Goal: Task Accomplishment & Management: Use online tool/utility

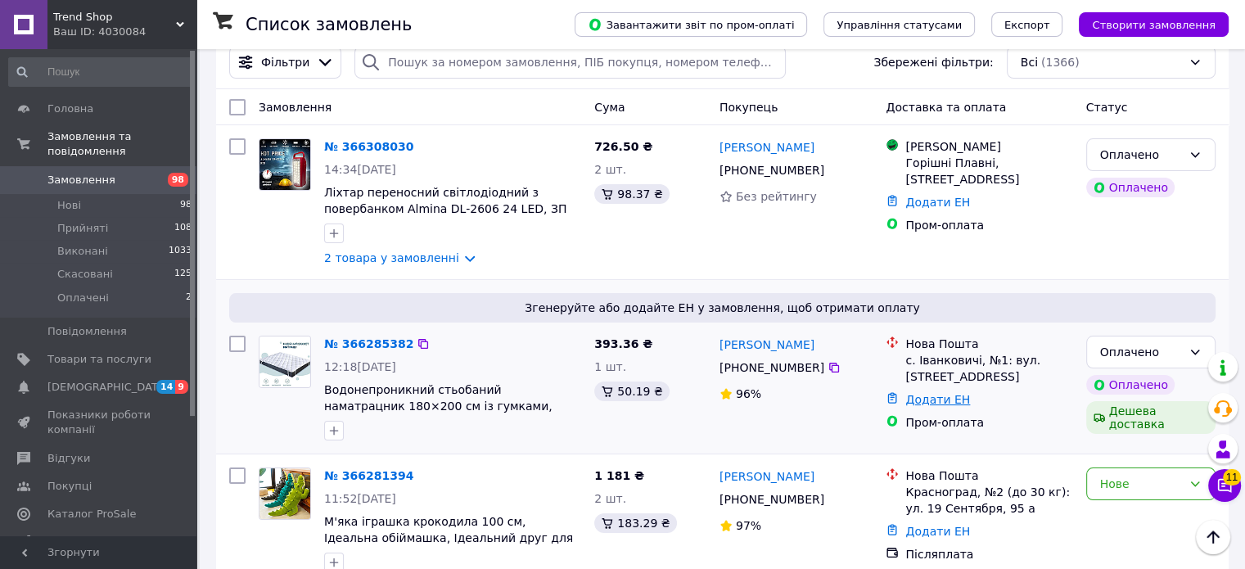
scroll to position [82, 0]
click at [926, 393] on link "Додати ЕН" at bounding box center [937, 399] width 65 height 13
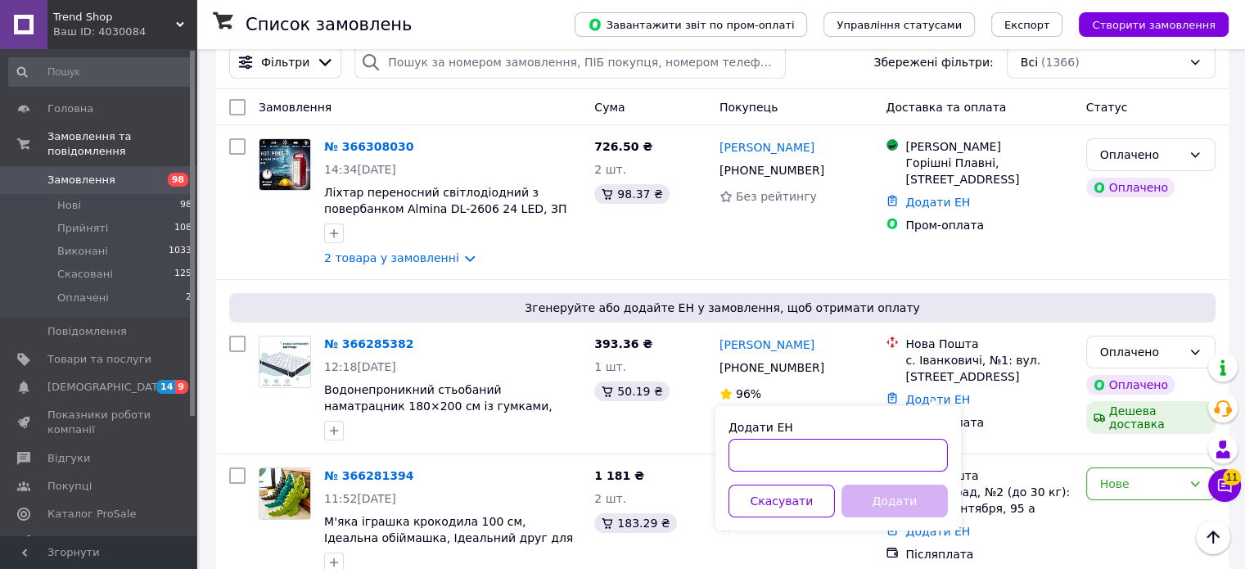
drag, startPoint x: 845, startPoint y: 456, endPoint x: 858, endPoint y: 464, distance: 15.4
click at [849, 459] on input "Додати ЕН" at bounding box center [837, 455] width 219 height 33
paste input "20451269199605"
type input "20451269199605"
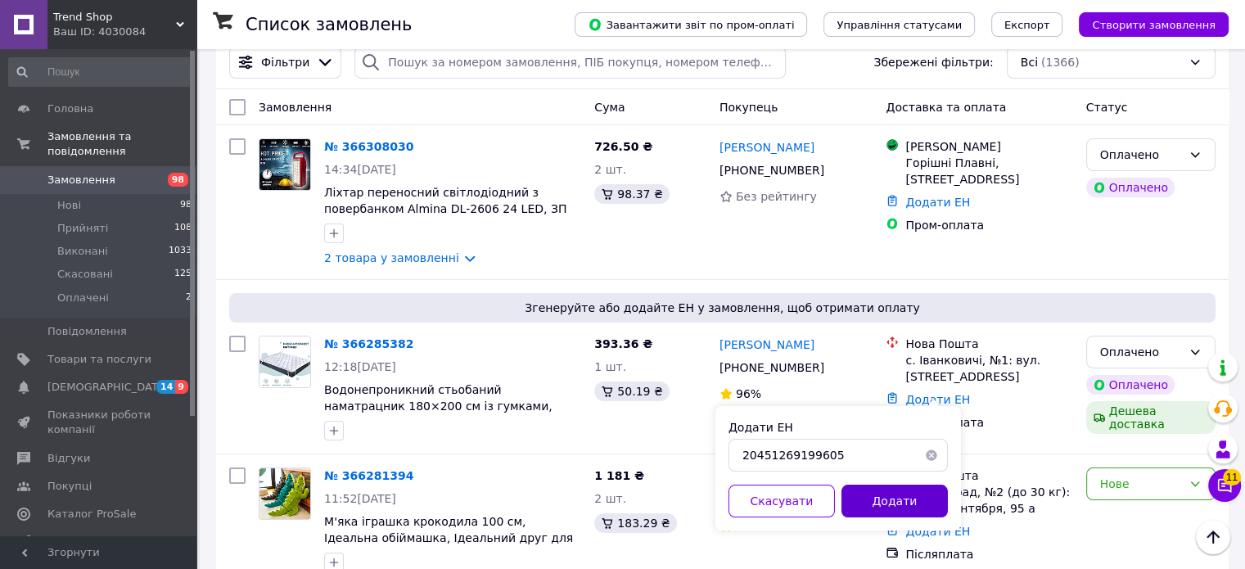
click at [903, 499] on button "Додати" at bounding box center [894, 500] width 106 height 33
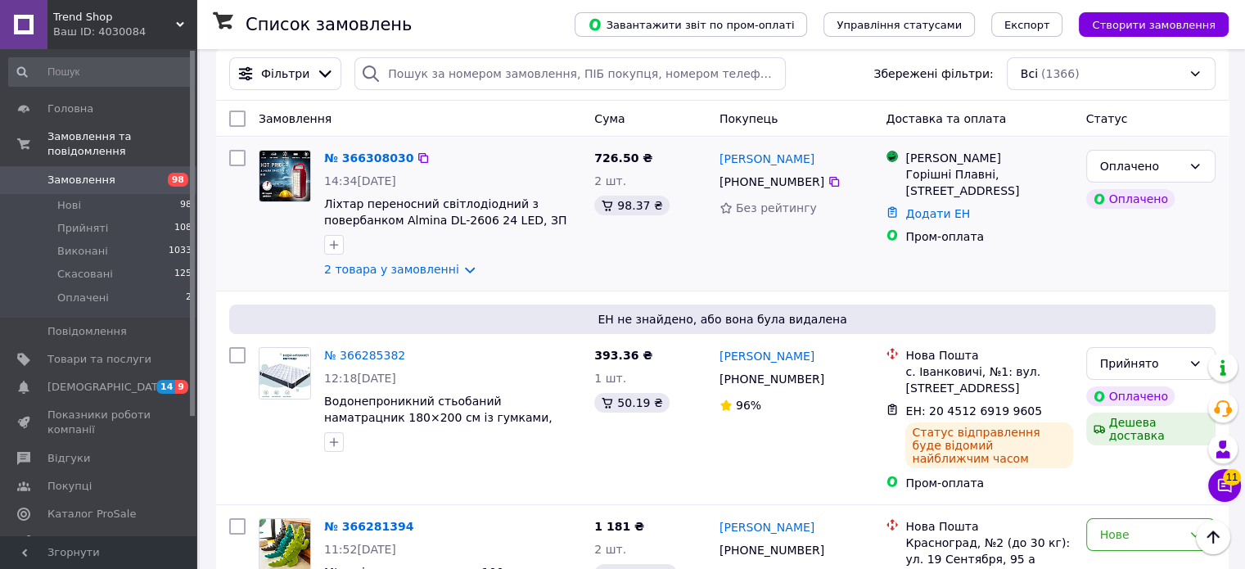
scroll to position [0, 0]
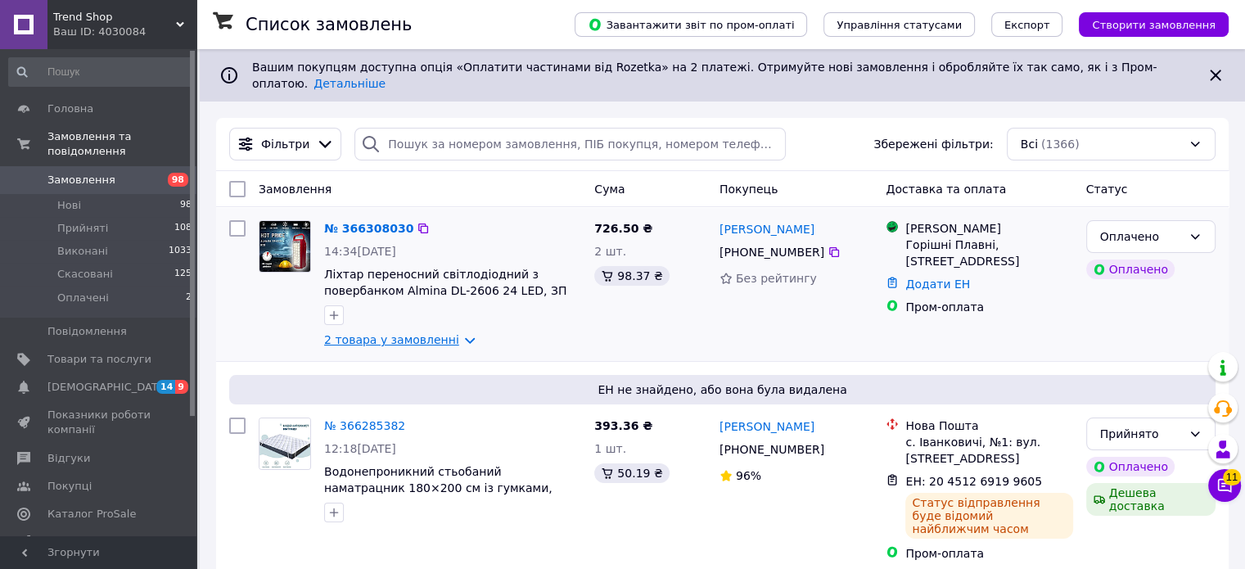
click at [394, 333] on link "2 товара у замовленні" at bounding box center [391, 339] width 135 height 13
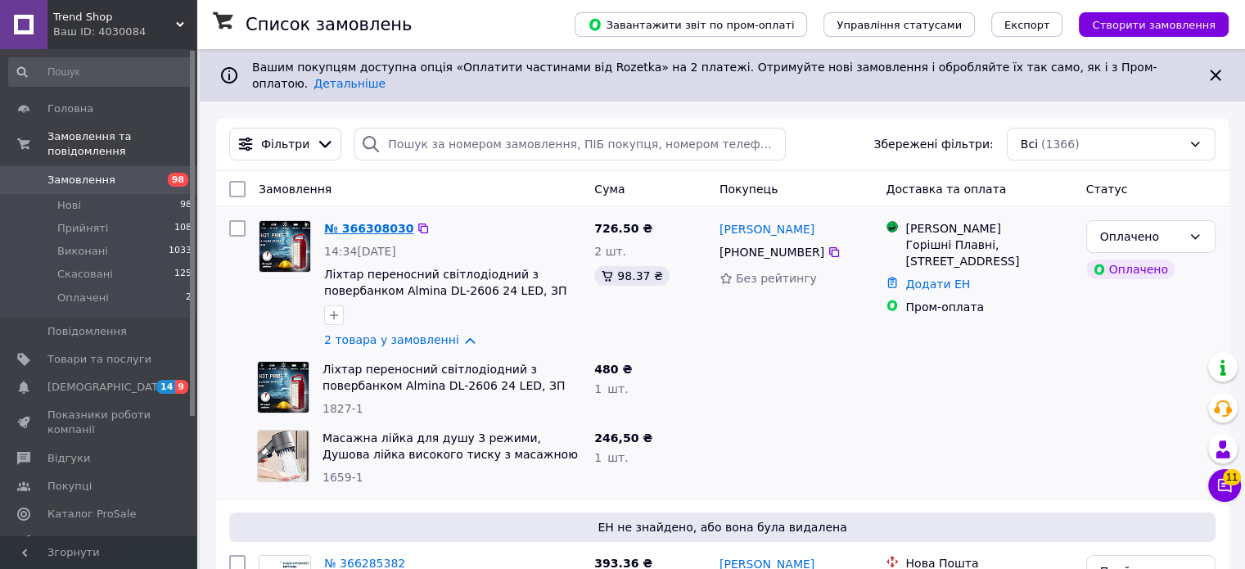
click at [360, 222] on link "№ 366308030" at bounding box center [368, 228] width 89 height 13
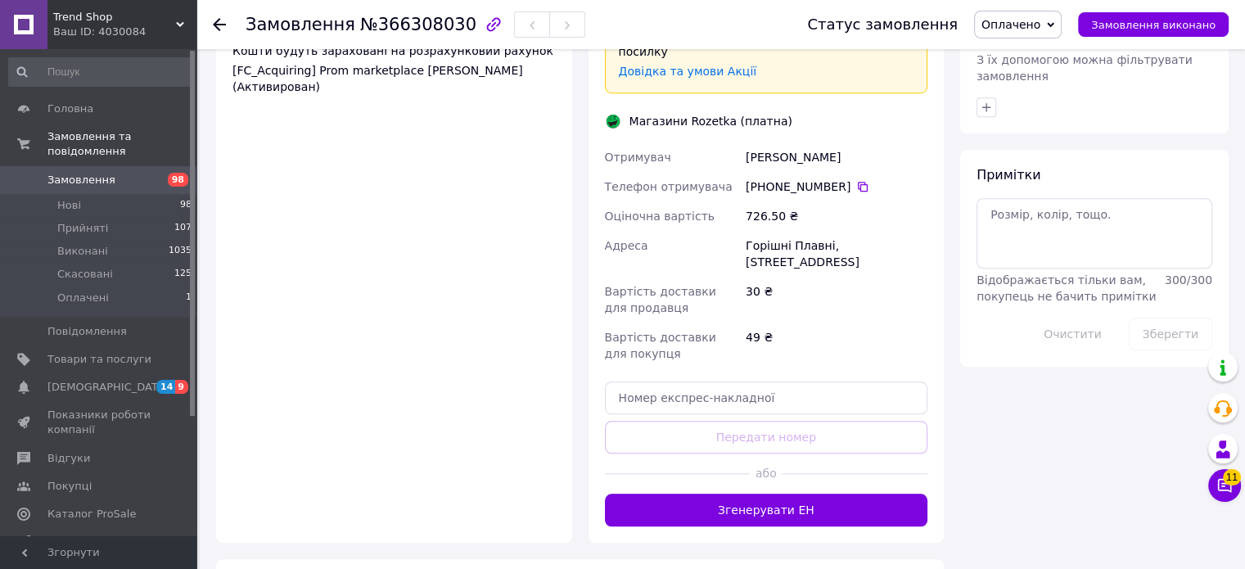
scroll to position [1391, 0]
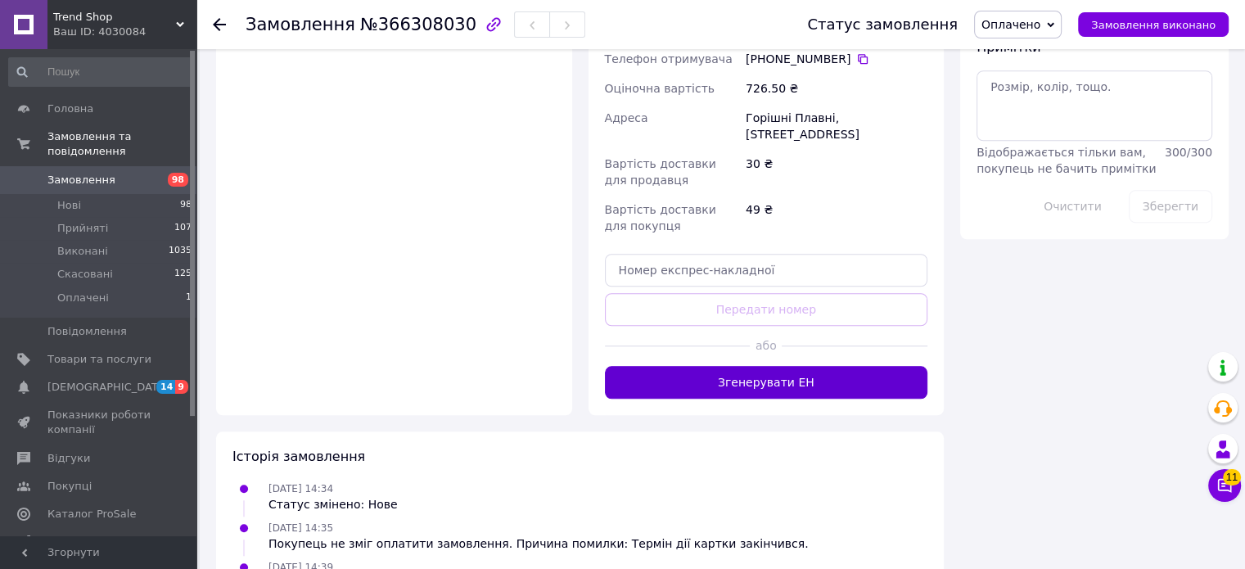
click at [789, 366] on button "Згенерувати ЕН" at bounding box center [766, 382] width 323 height 33
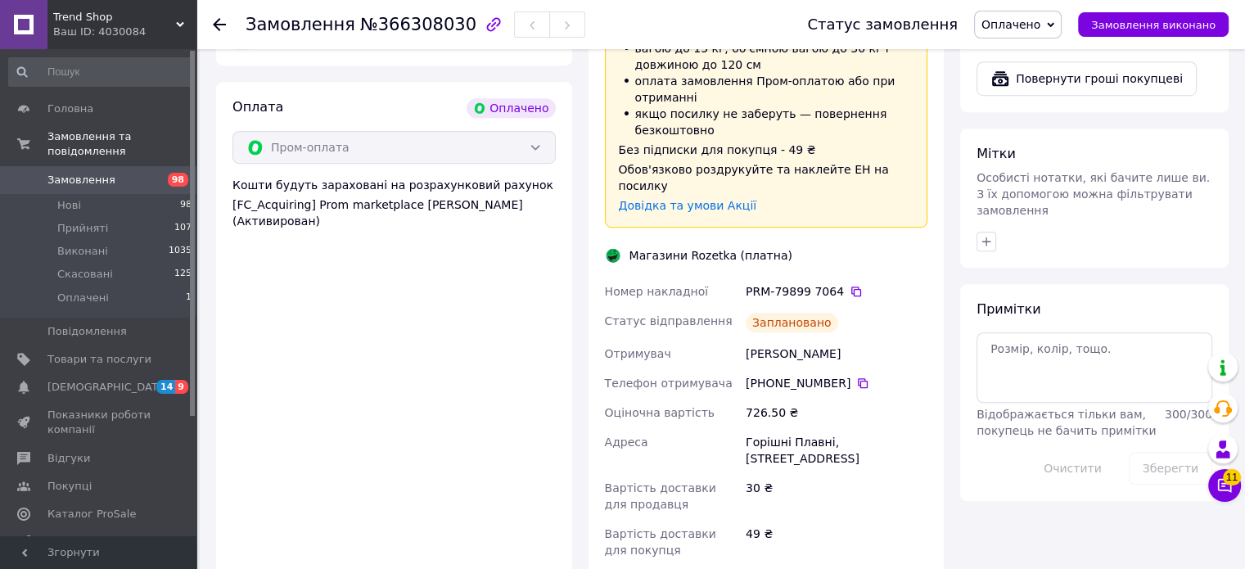
scroll to position [1116, 0]
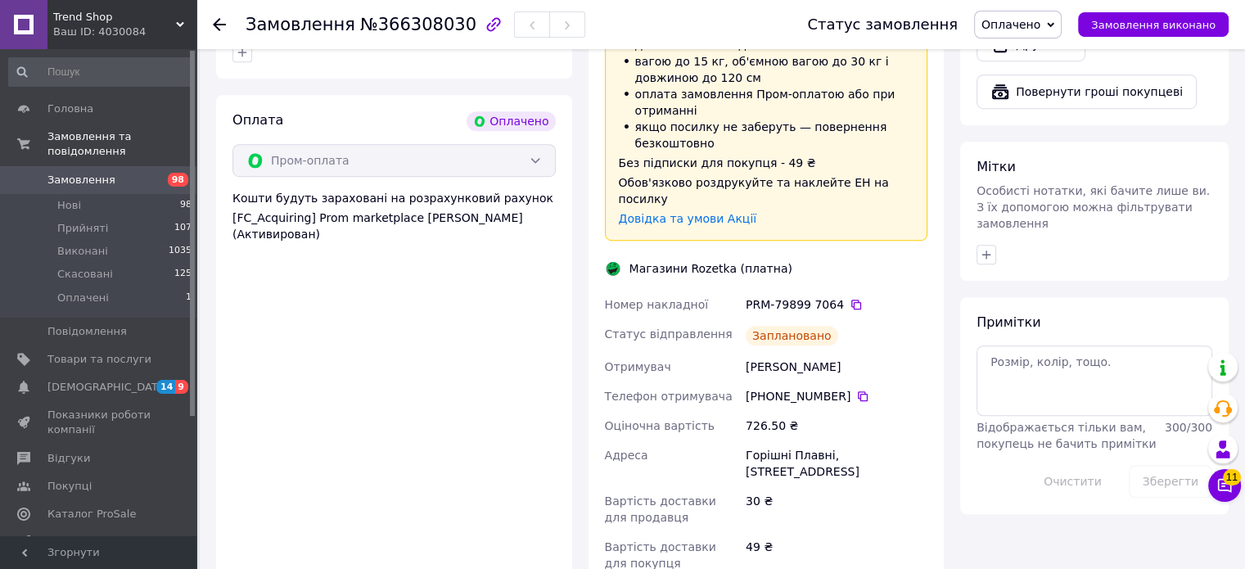
click at [835, 296] on div "PRM-79899 7064" at bounding box center [837, 304] width 182 height 16
click at [853, 296] on div "PRM-79899 7064" at bounding box center [837, 304] width 182 height 16
click at [851, 296] on div "PRM-79899 7064" at bounding box center [837, 304] width 182 height 16
click at [849, 298] on icon at bounding box center [855, 304] width 13 height 13
